Goal: Information Seeking & Learning: Learn about a topic

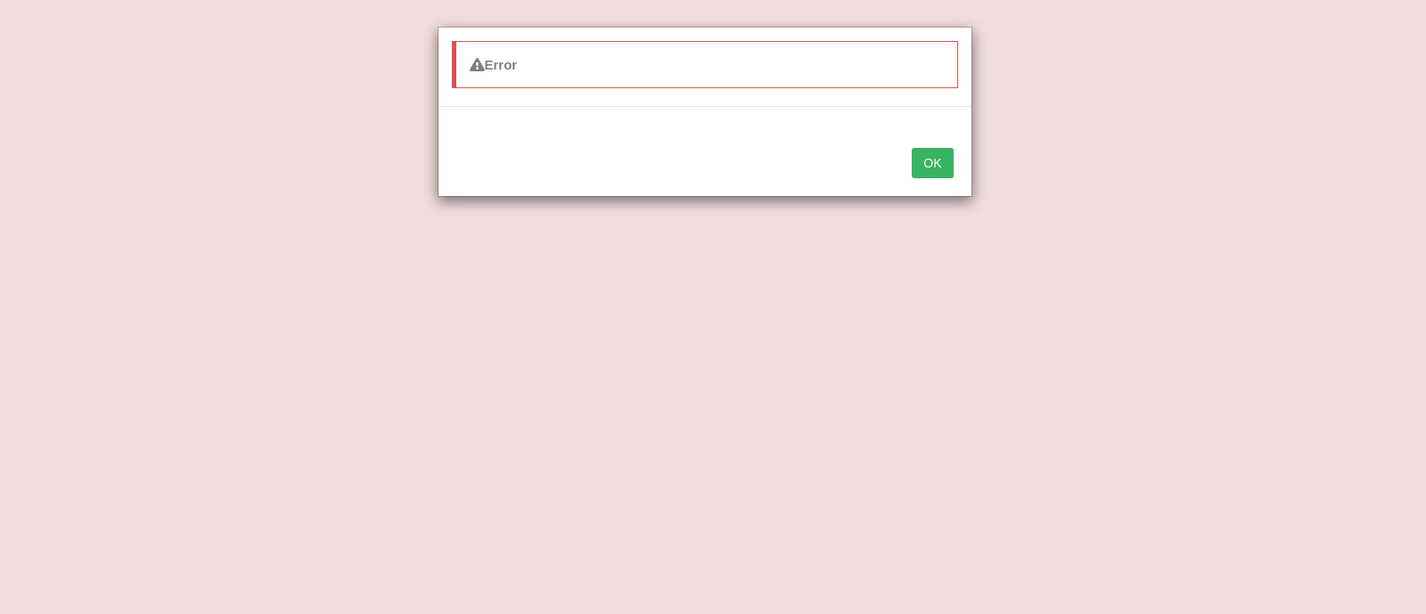
click at [936, 158] on button "OK" at bounding box center [932, 163] width 41 height 30
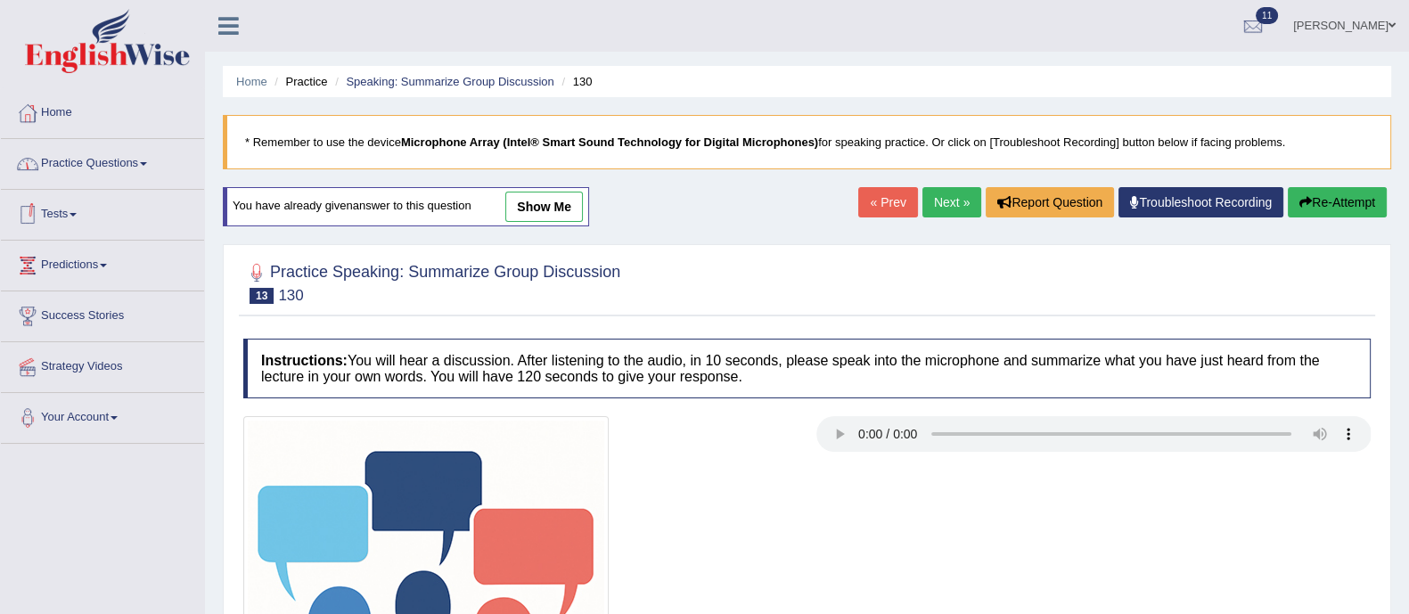
click at [64, 167] on link "Practice Questions" at bounding box center [102, 161] width 203 height 45
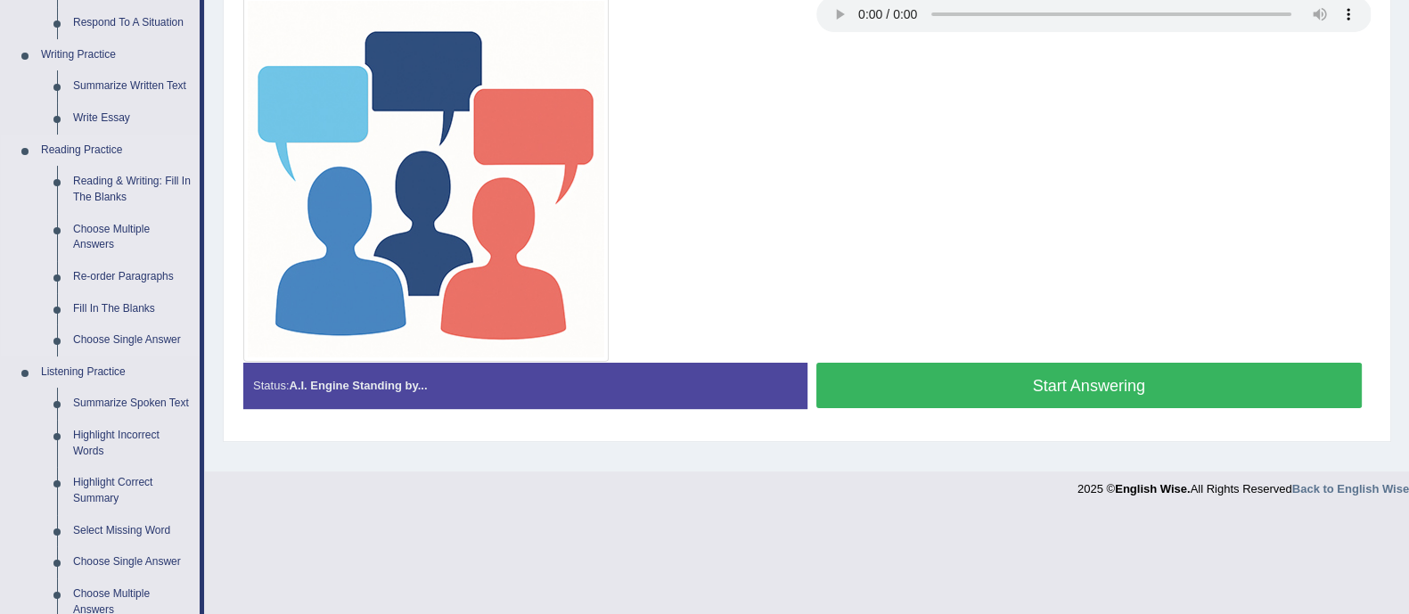
scroll to position [442, 0]
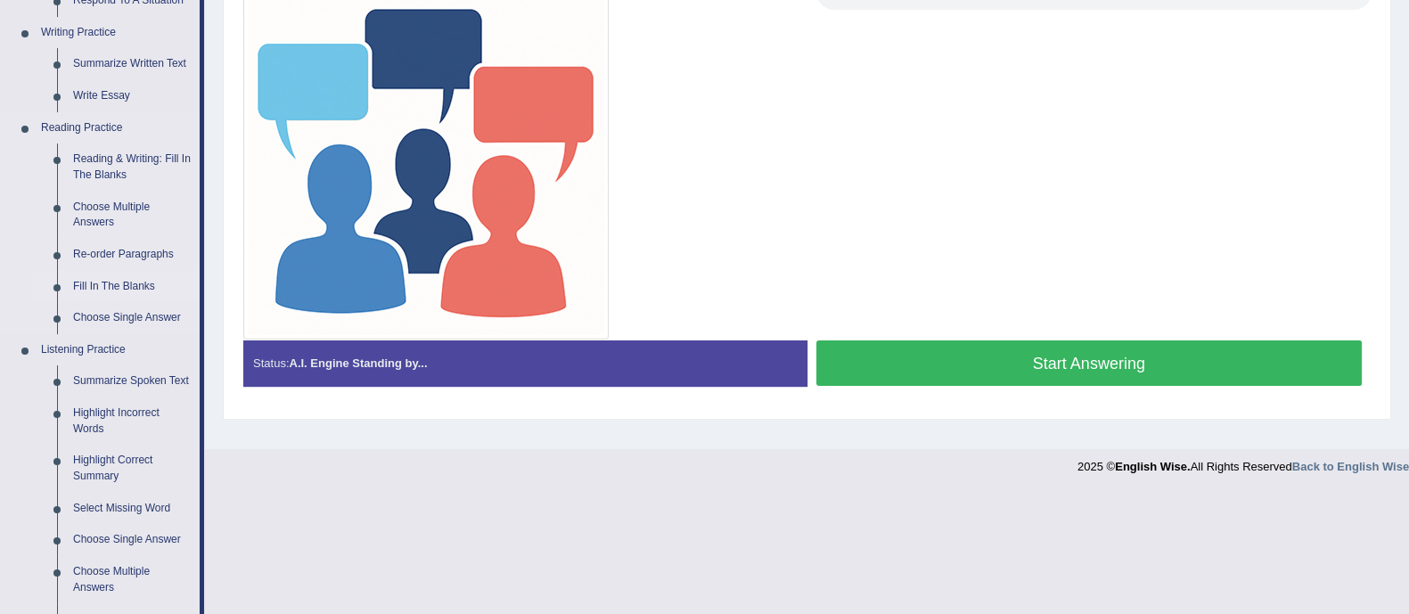
click at [108, 286] on link "Fill In The Blanks" at bounding box center [132, 287] width 135 height 32
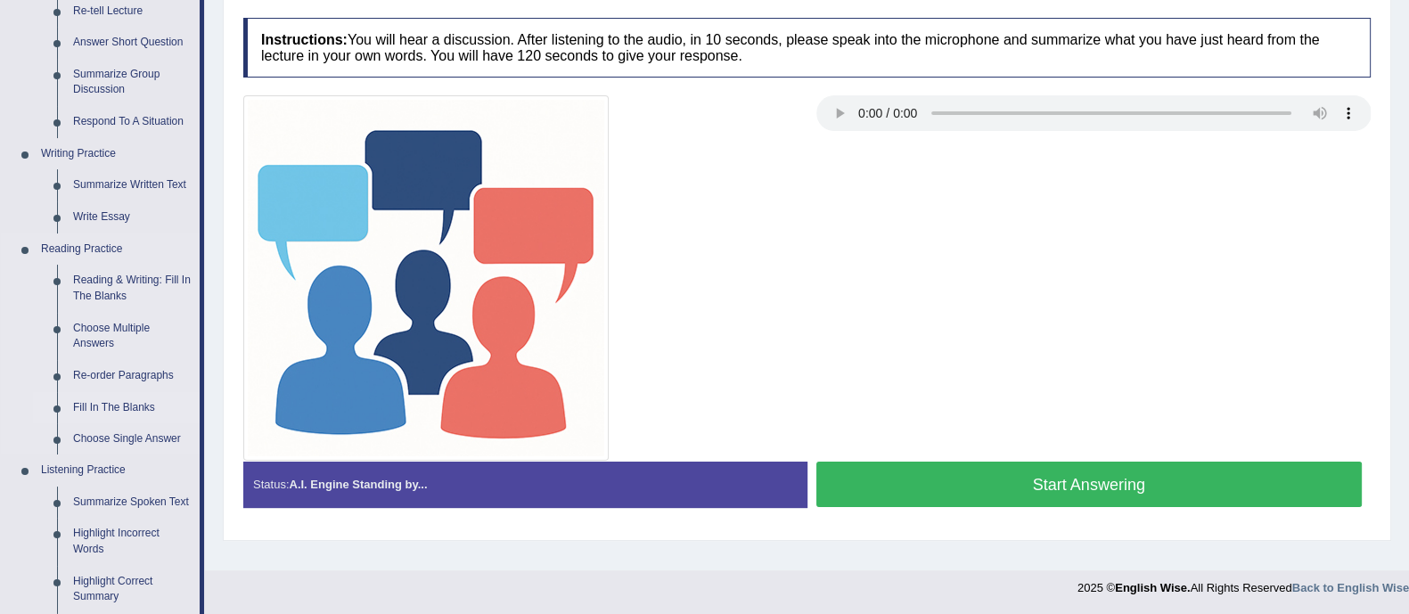
scroll to position [768, 0]
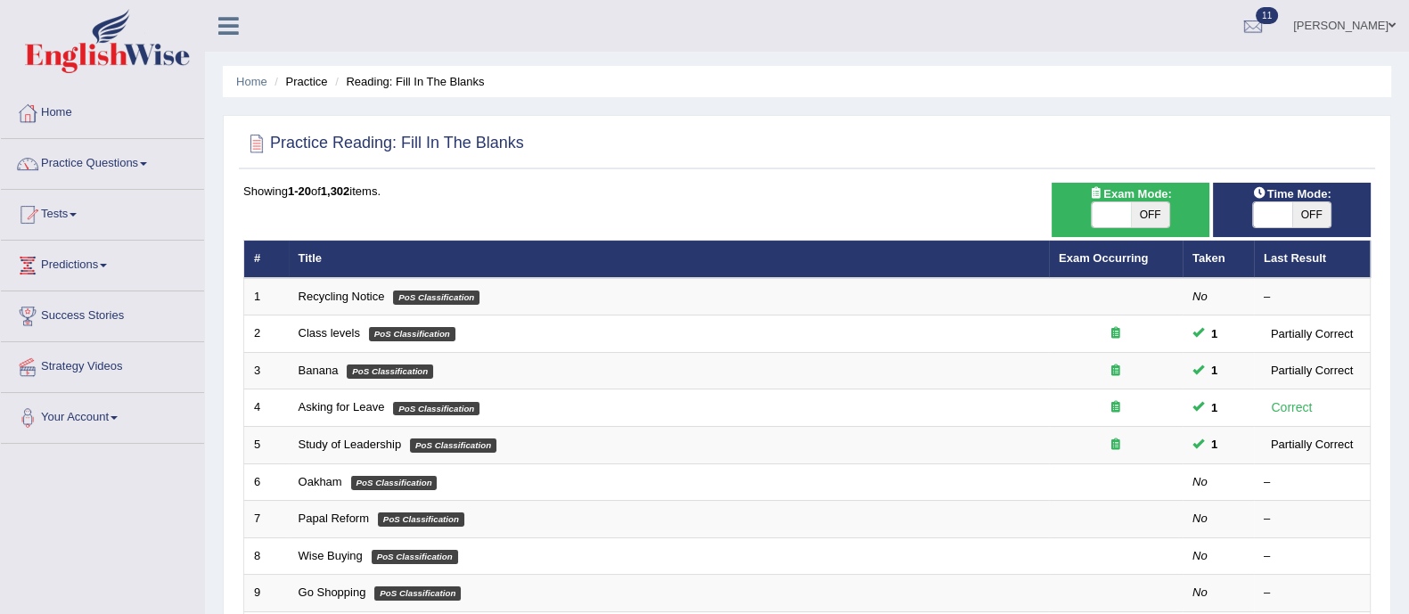
click at [108, 286] on li "Predictions Latest Predictions" at bounding box center [102, 266] width 203 height 51
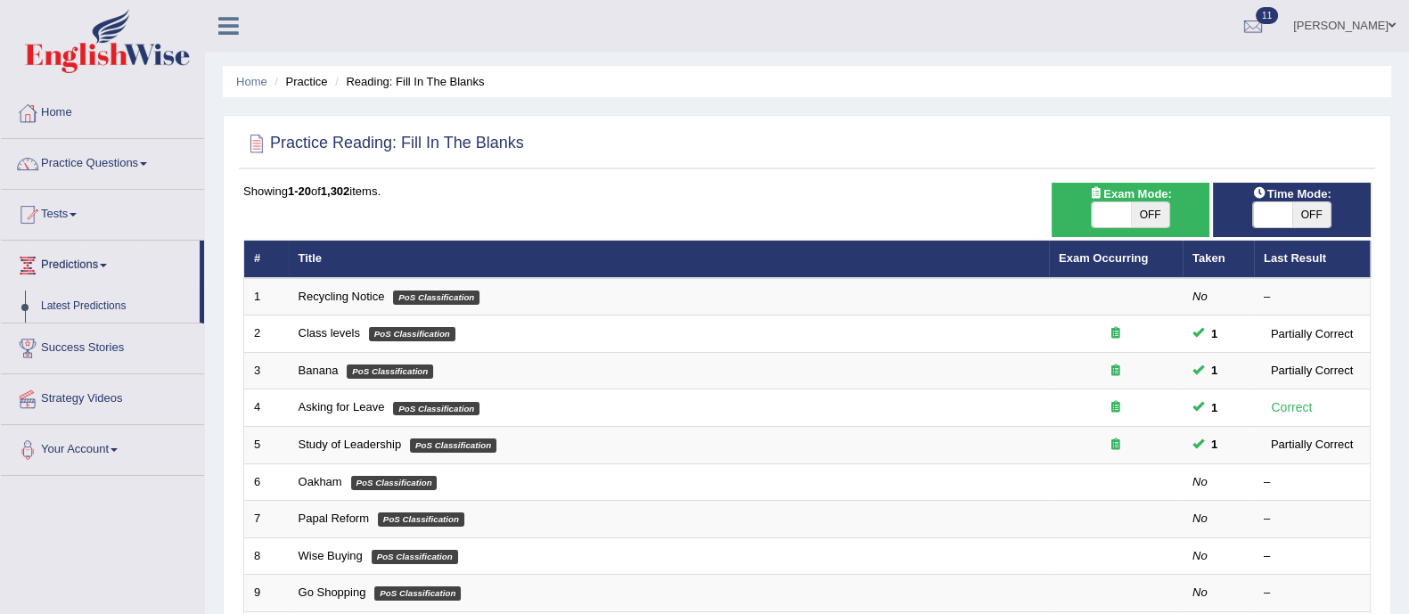
click at [1149, 216] on span "OFF" at bounding box center [1150, 214] width 39 height 25
checkbox input "true"
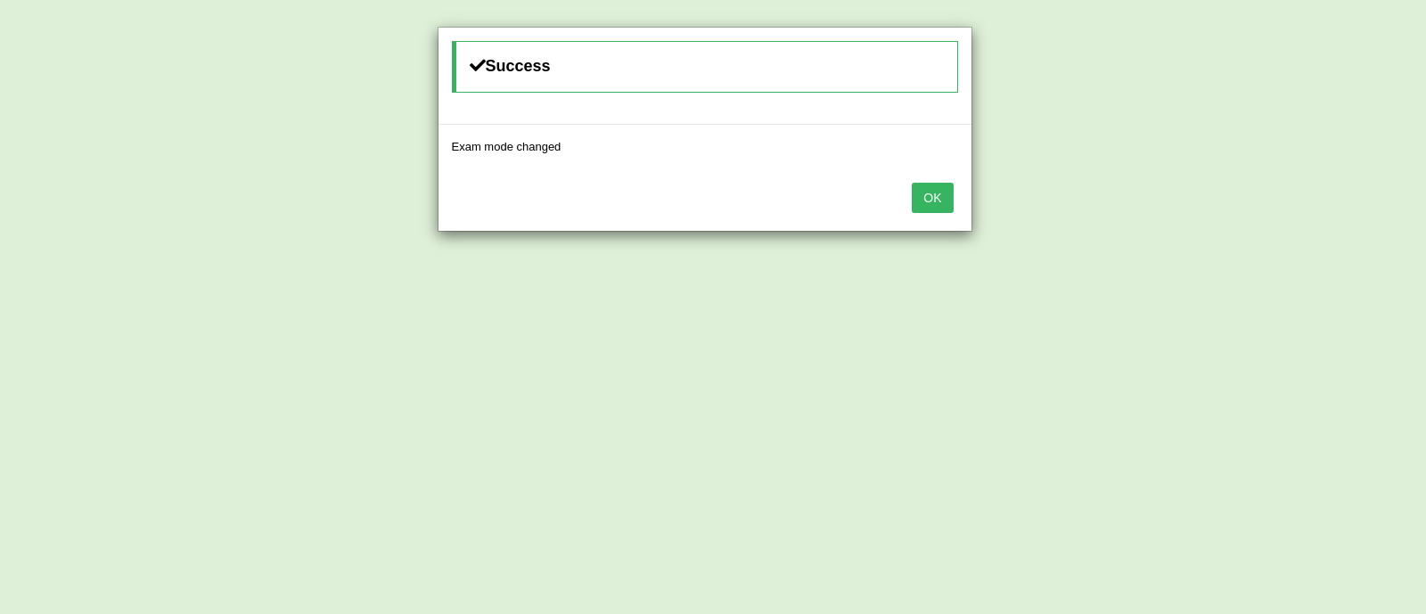
click at [932, 196] on button "OK" at bounding box center [932, 198] width 41 height 30
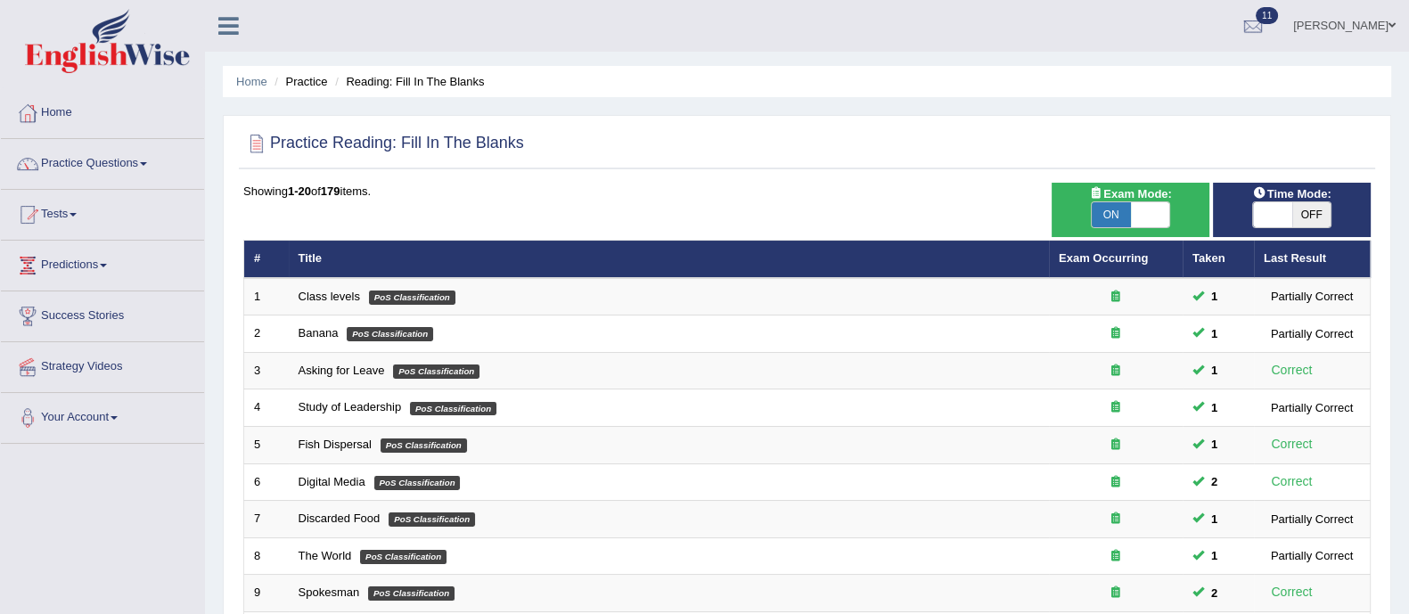
click at [1313, 214] on span "OFF" at bounding box center [1311, 214] width 39 height 25
checkbox input "true"
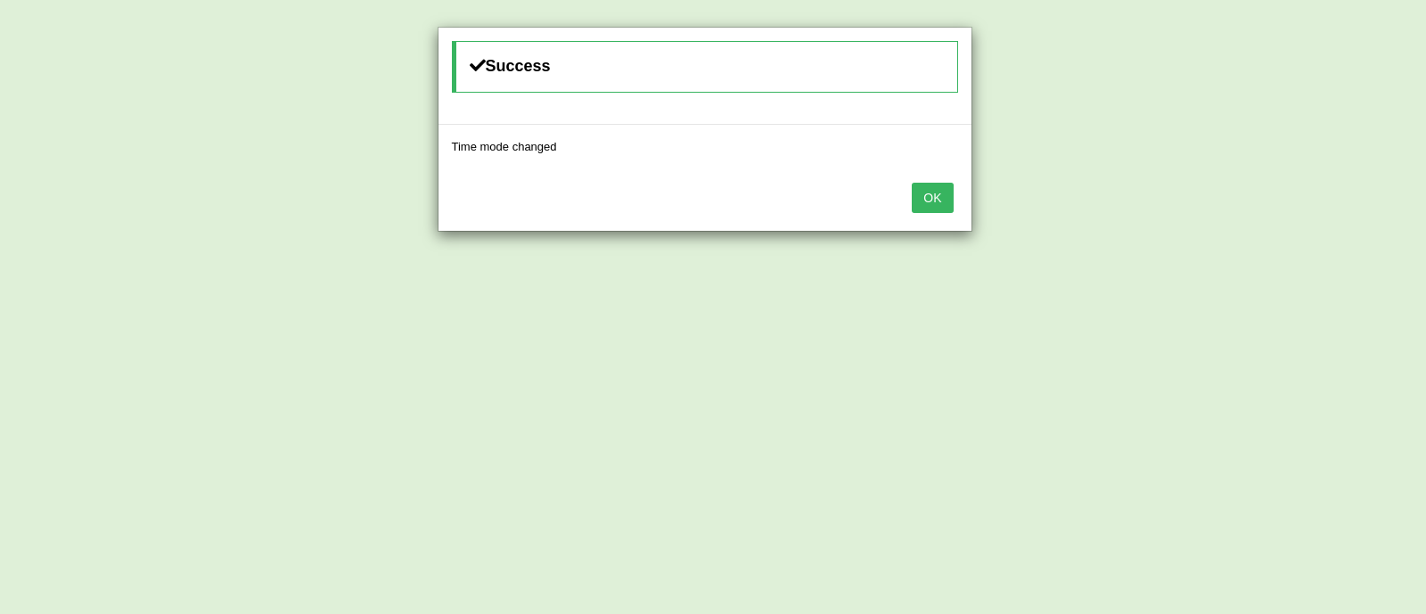
click at [928, 202] on button "OK" at bounding box center [932, 198] width 41 height 30
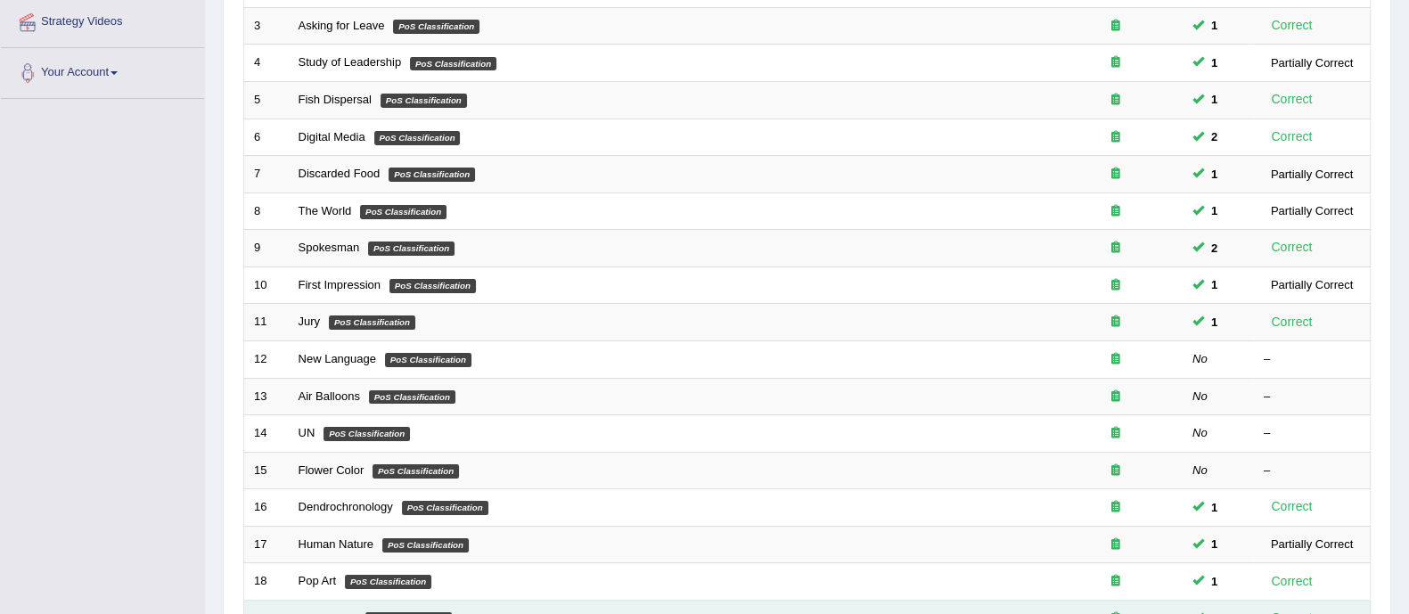
scroll to position [347, 0]
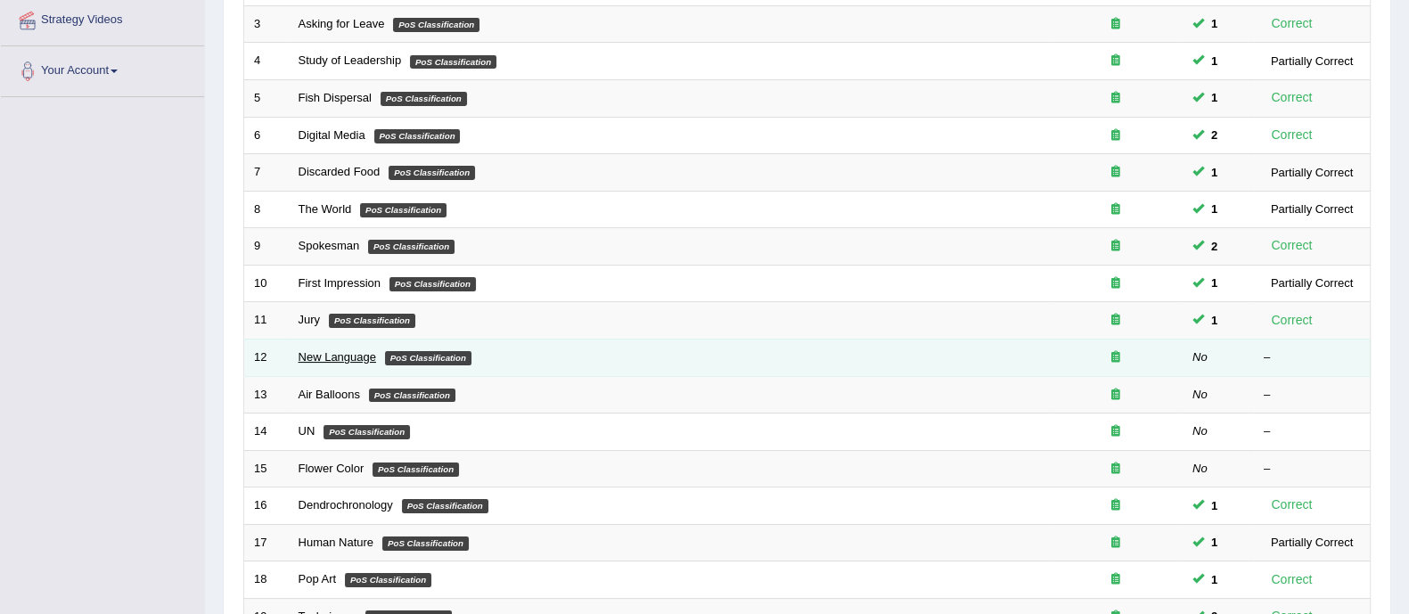
click at [348, 353] on link "New Language" at bounding box center [337, 356] width 78 height 13
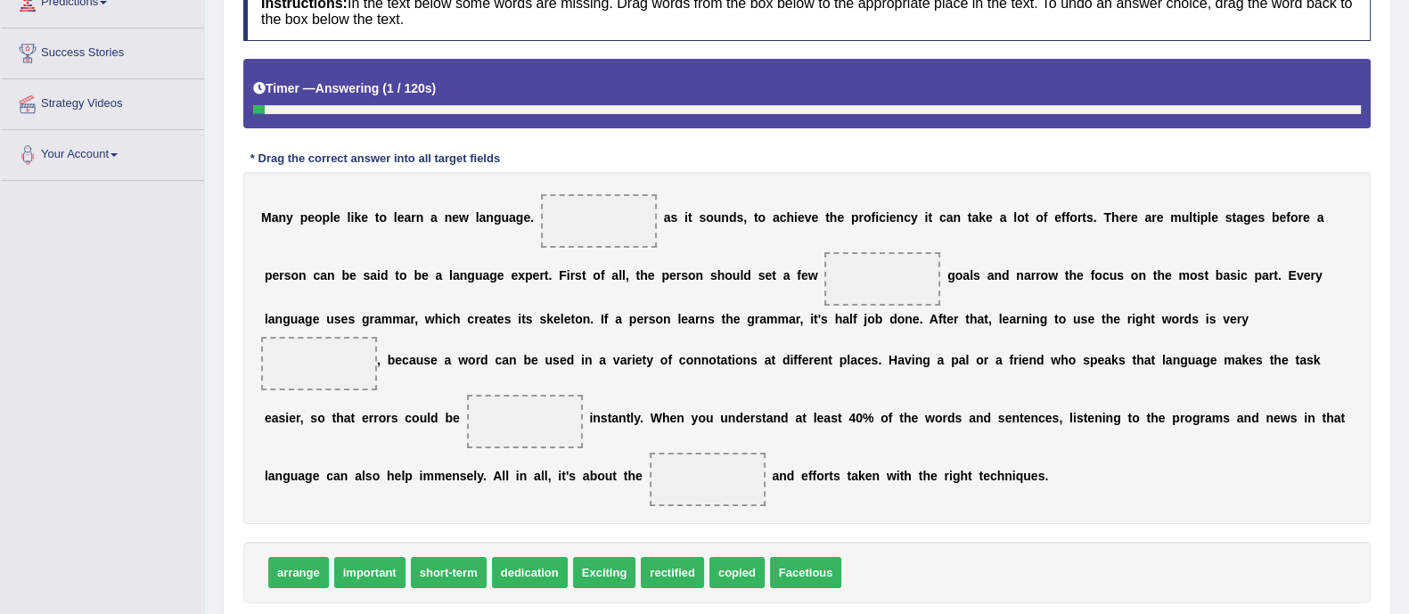
scroll to position [331, 0]
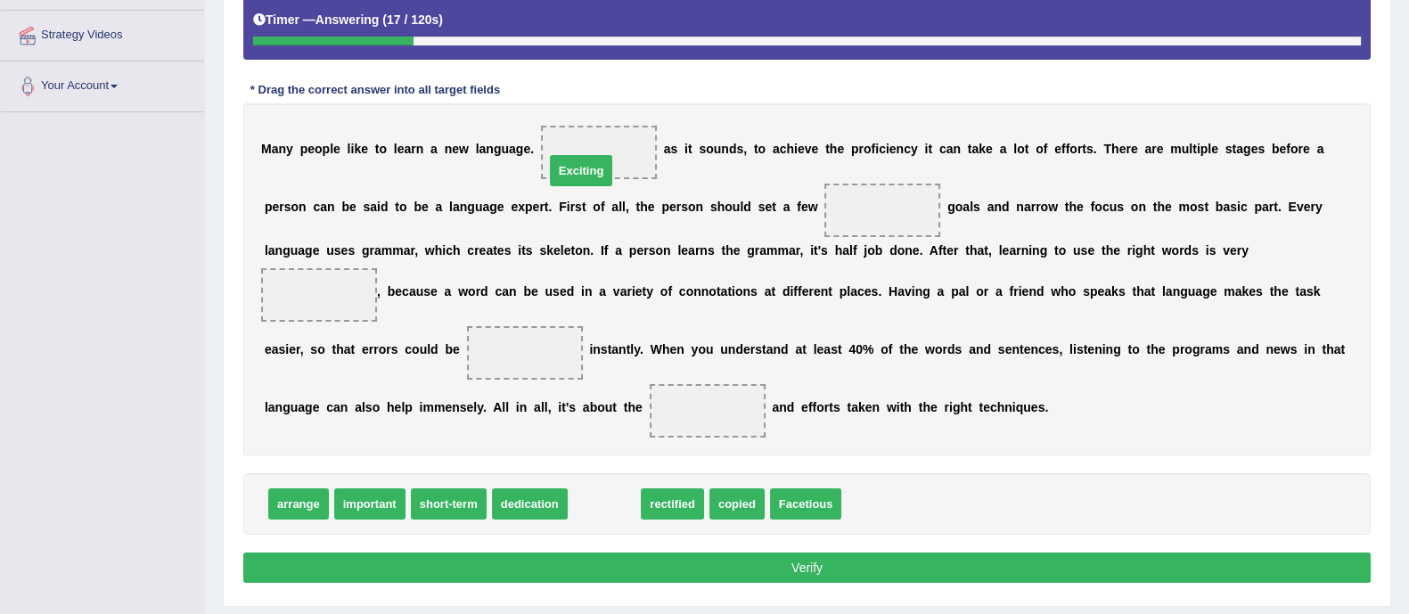
drag, startPoint x: 610, startPoint y: 503, endPoint x: 585, endPoint y: 148, distance: 355.6
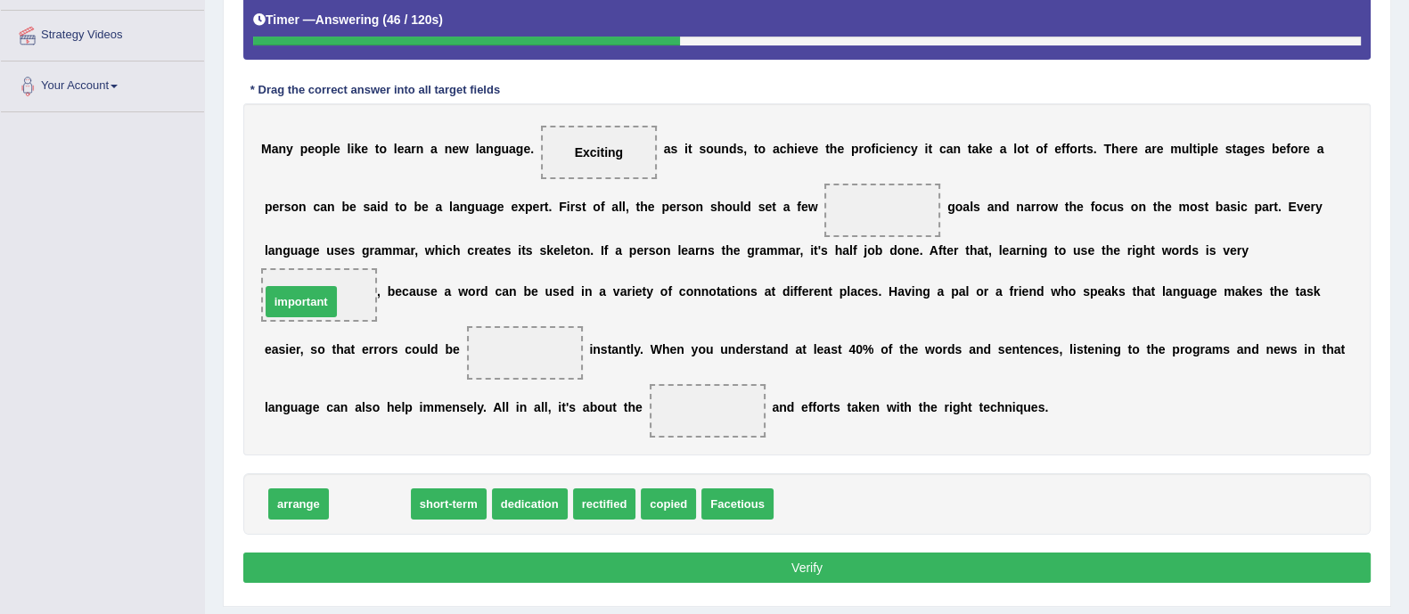
drag, startPoint x: 377, startPoint y: 495, endPoint x: 313, endPoint y: 274, distance: 230.1
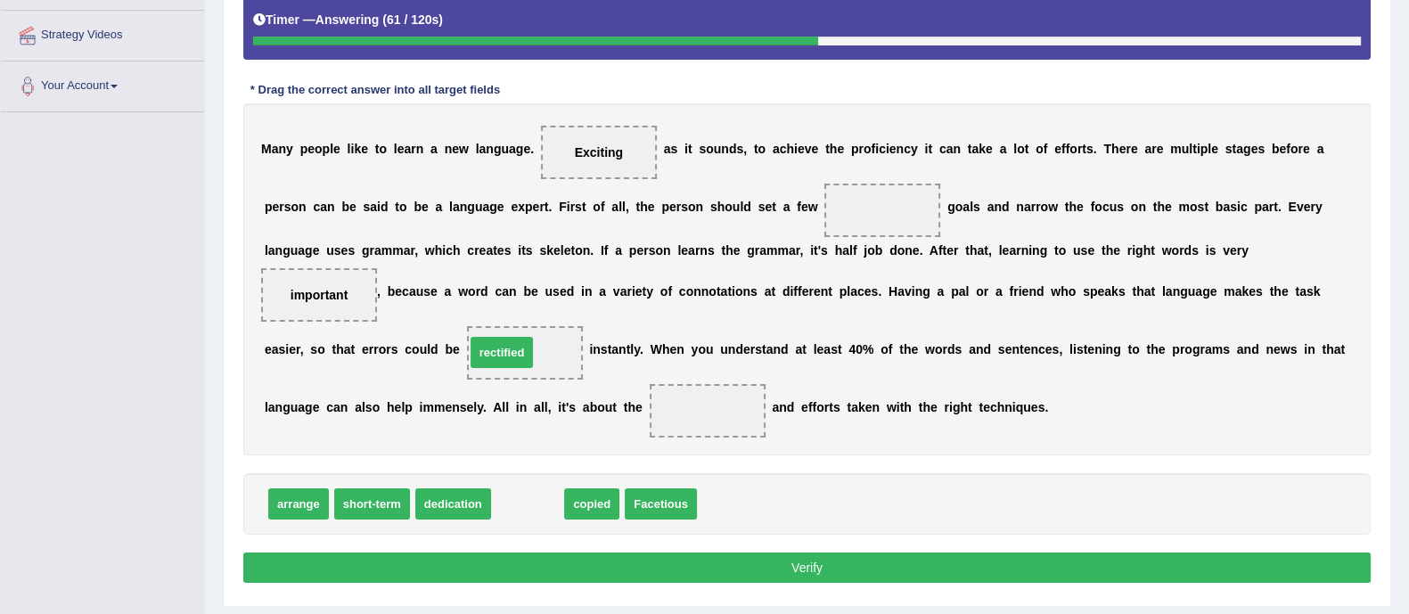
drag, startPoint x: 535, startPoint y: 503, endPoint x: 508, endPoint y: 348, distance: 156.5
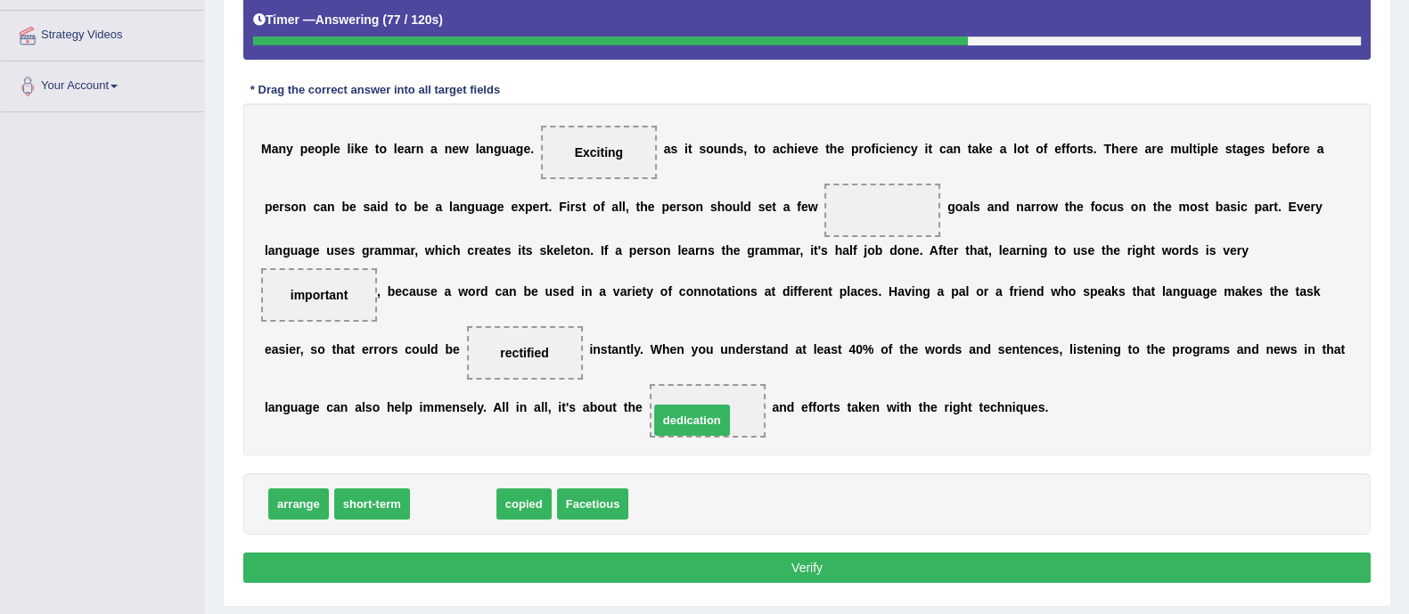
drag, startPoint x: 478, startPoint y: 495, endPoint x: 717, endPoint y: 412, distance: 253.1
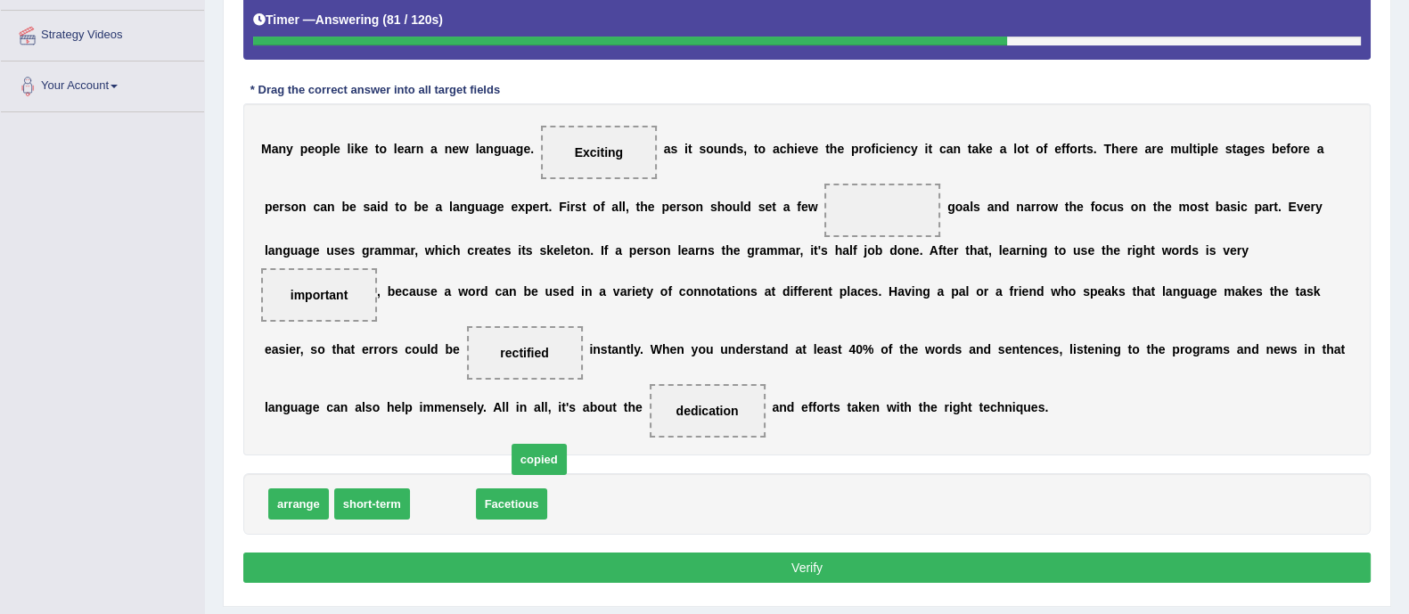
drag, startPoint x: 444, startPoint y: 505, endPoint x: 513, endPoint y: 476, distance: 75.5
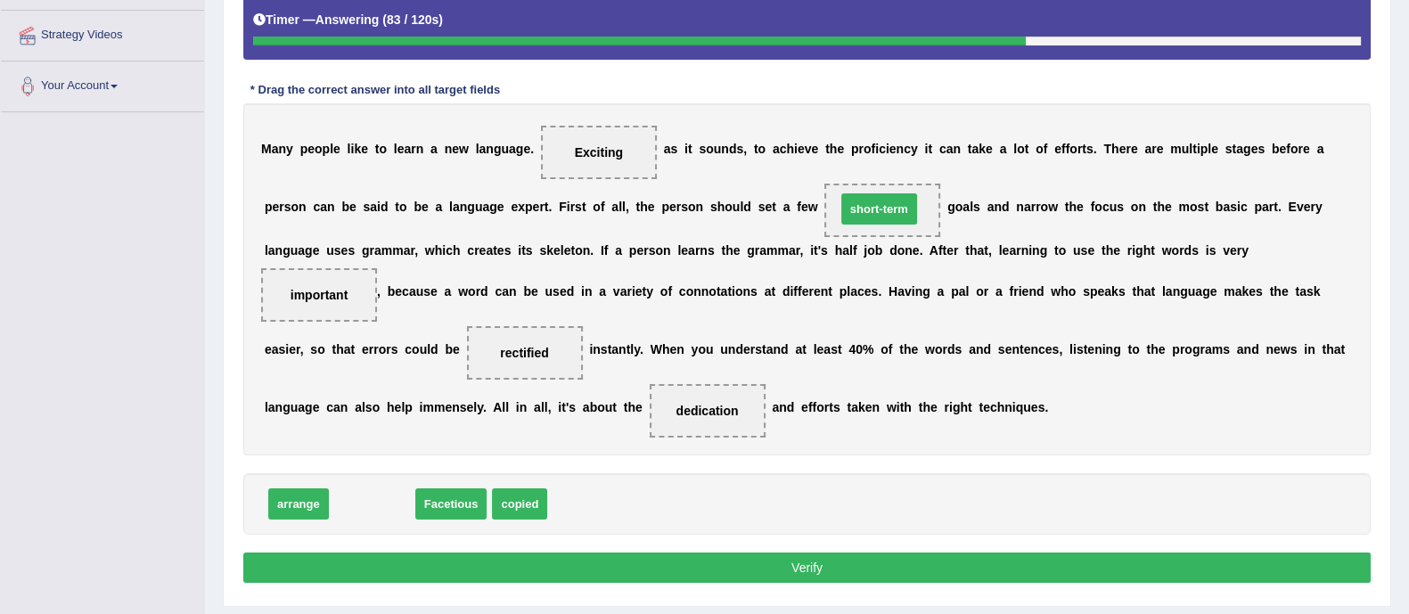
drag, startPoint x: 365, startPoint y: 505, endPoint x: 872, endPoint y: 211, distance: 586.1
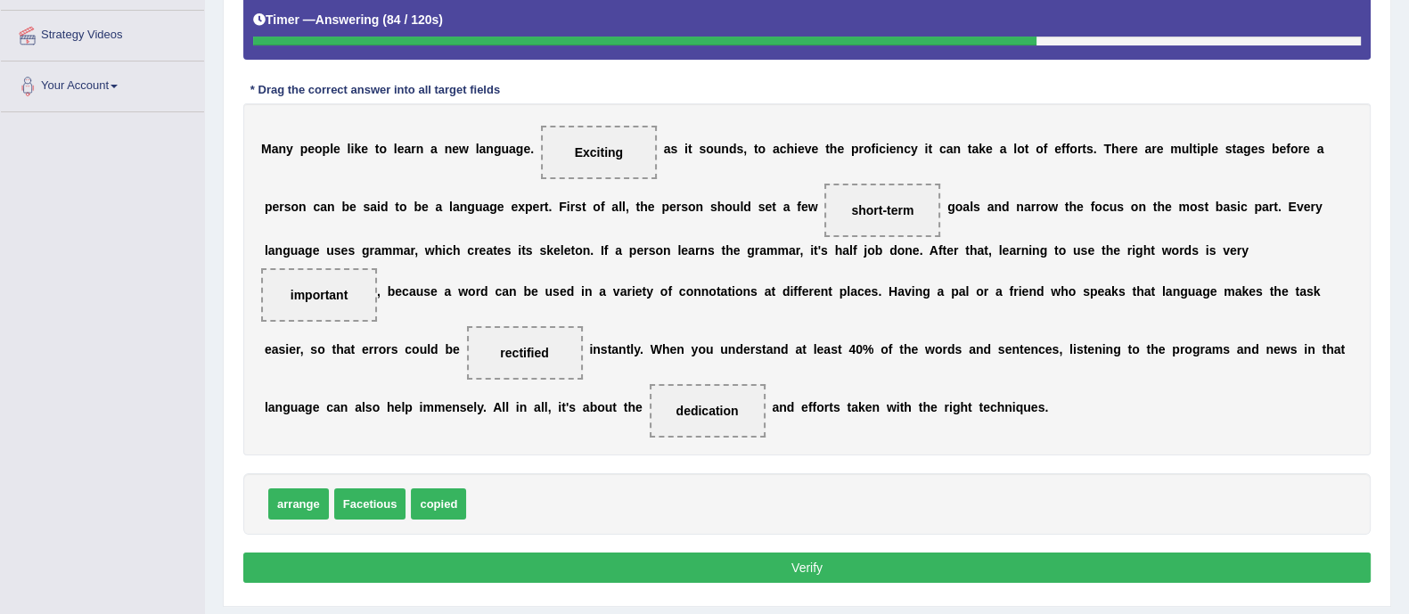
click at [772, 563] on button "Verify" at bounding box center [806, 567] width 1127 height 30
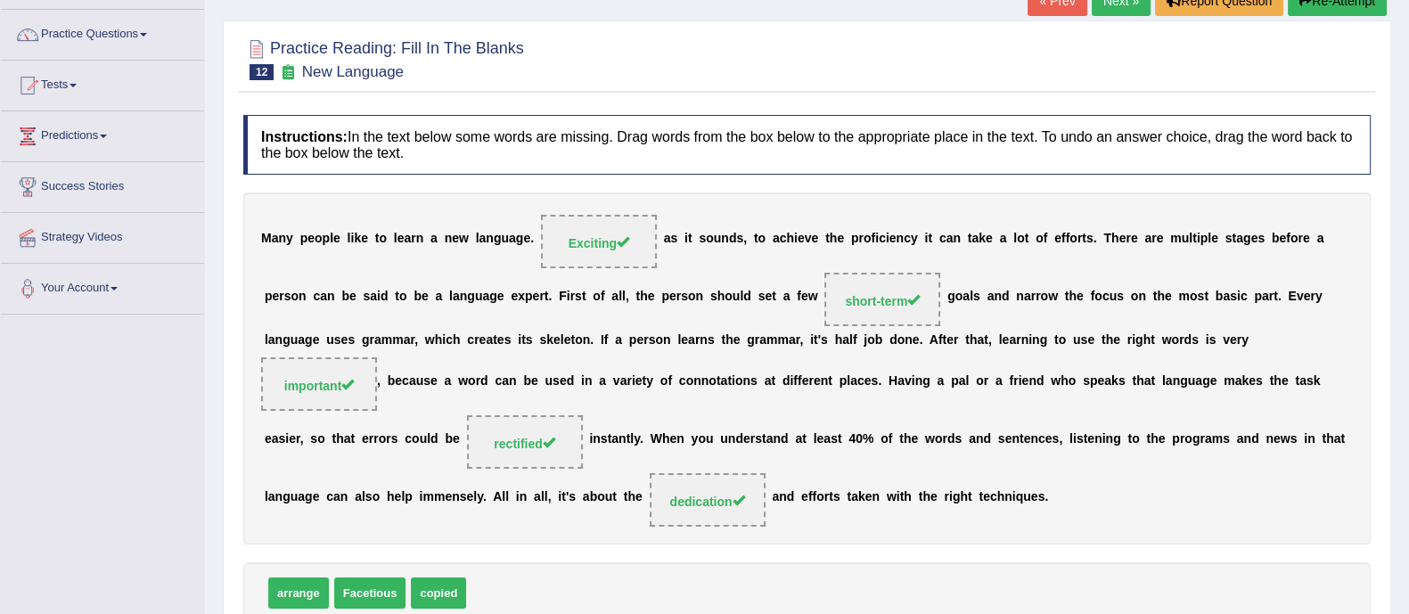
scroll to position [127, 0]
